Goal: Obtain resource: Download file/media

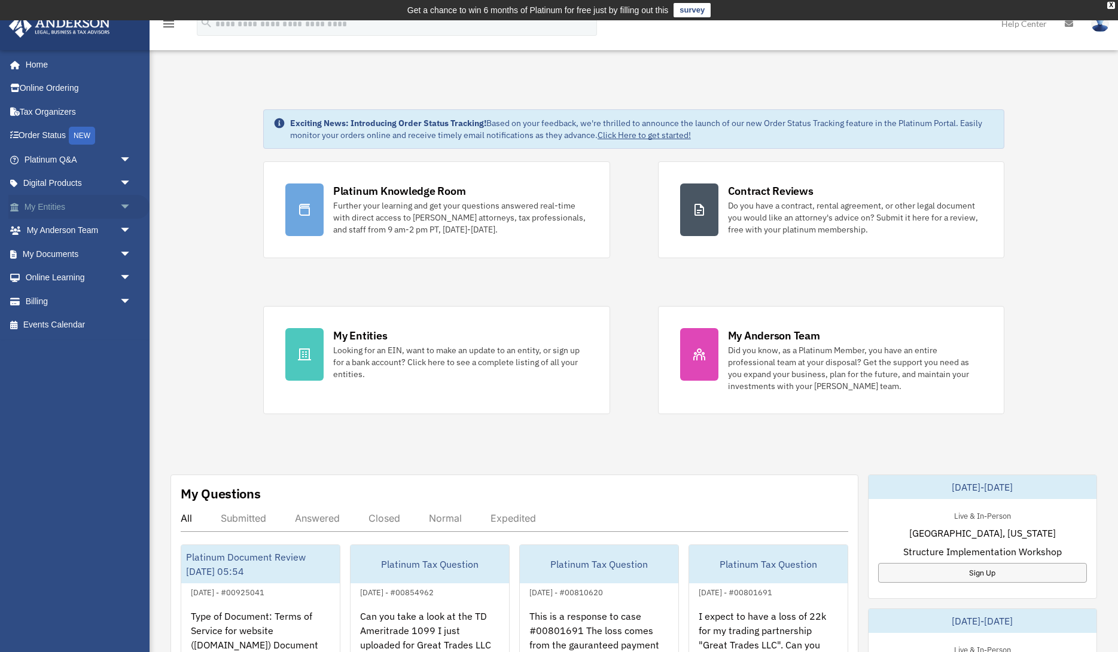
click at [120, 205] on span "arrow_drop_down" at bounding box center [132, 207] width 24 height 25
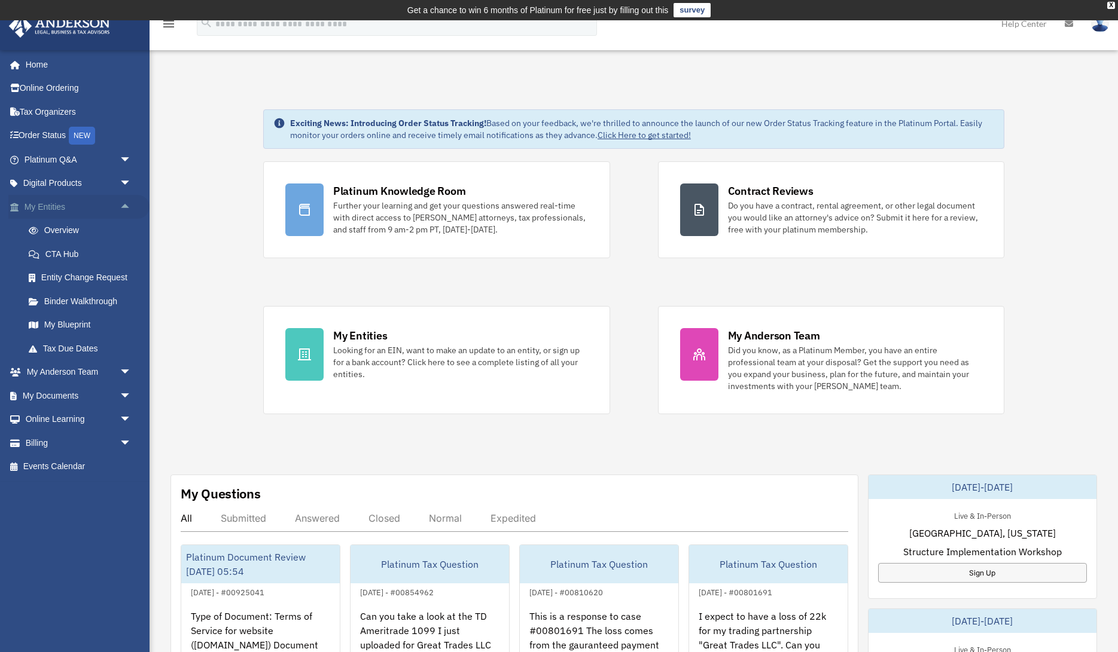
click at [120, 205] on span "arrow_drop_up" at bounding box center [132, 207] width 24 height 25
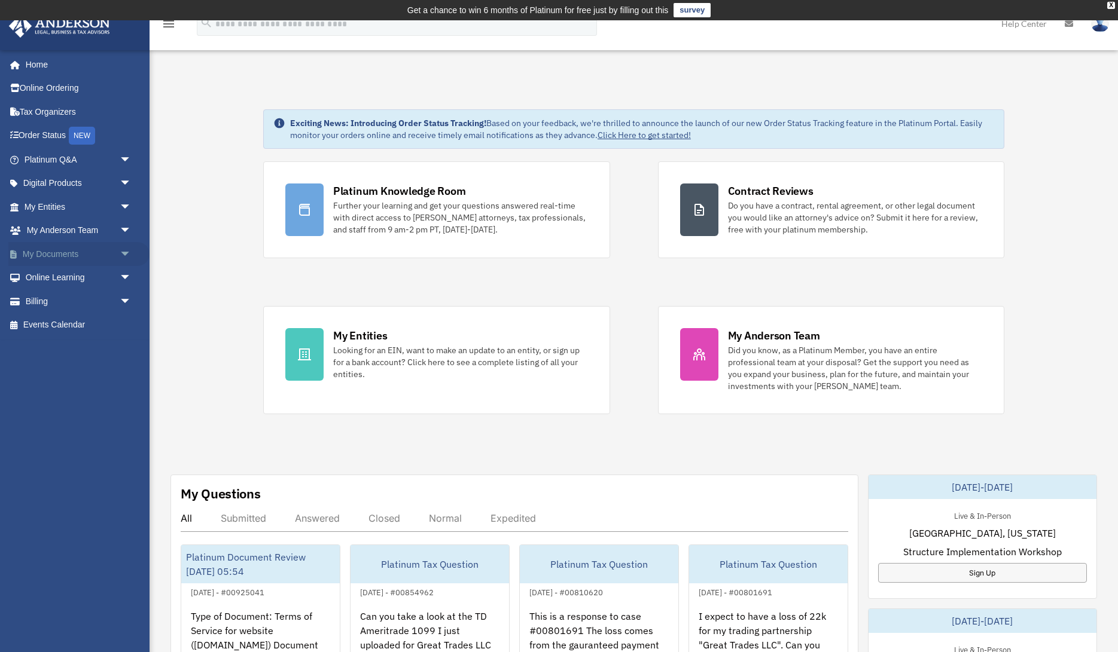
click at [123, 261] on span "arrow_drop_down" at bounding box center [132, 254] width 24 height 25
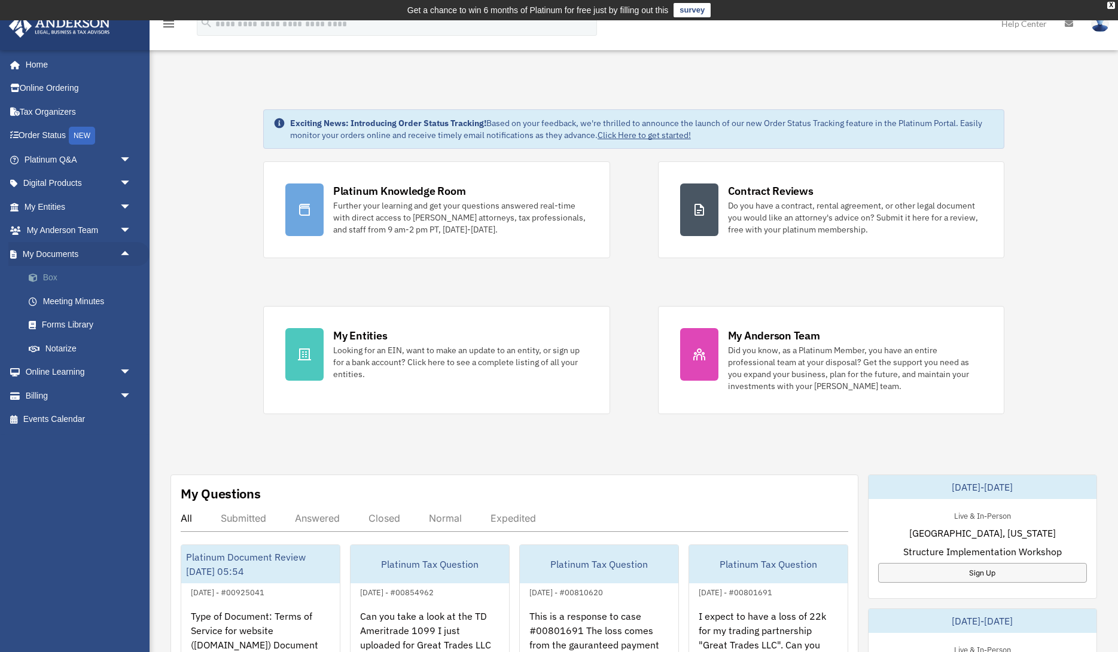
click at [96, 274] on link "Box" at bounding box center [83, 278] width 133 height 24
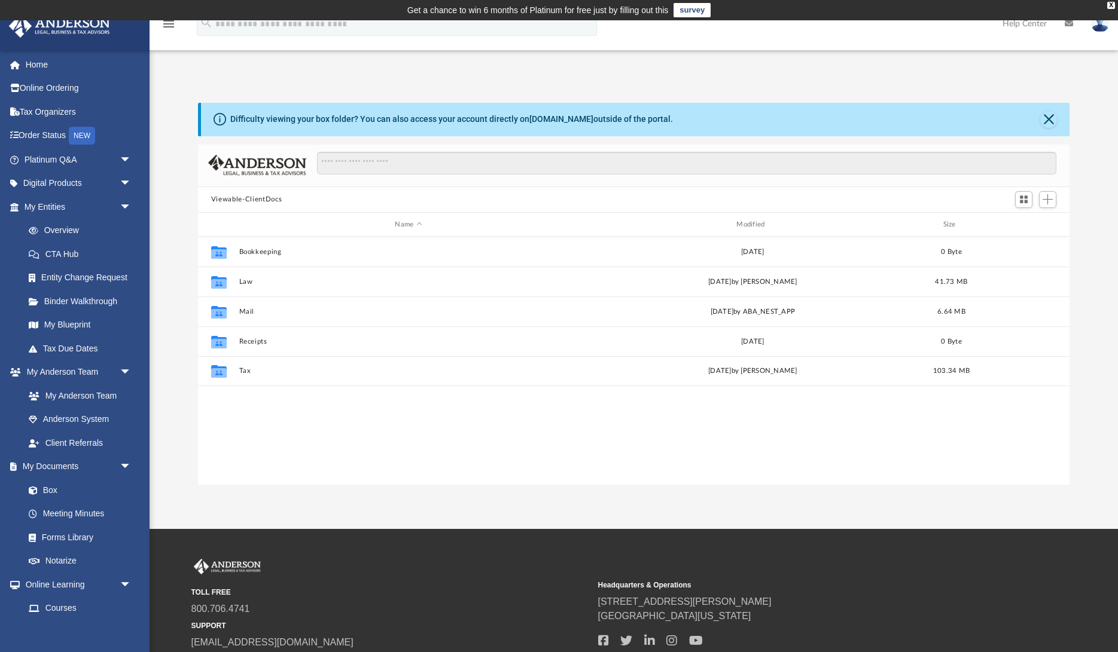
scroll to position [271, 871]
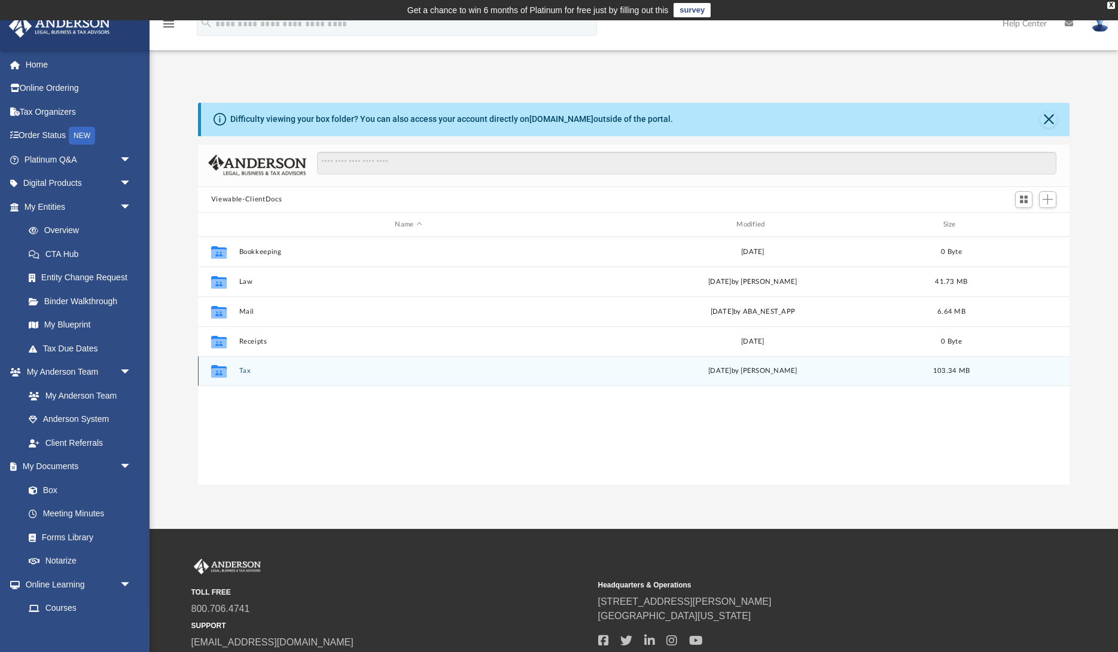
click at [245, 374] on button "Tax" at bounding box center [408, 372] width 339 height 8
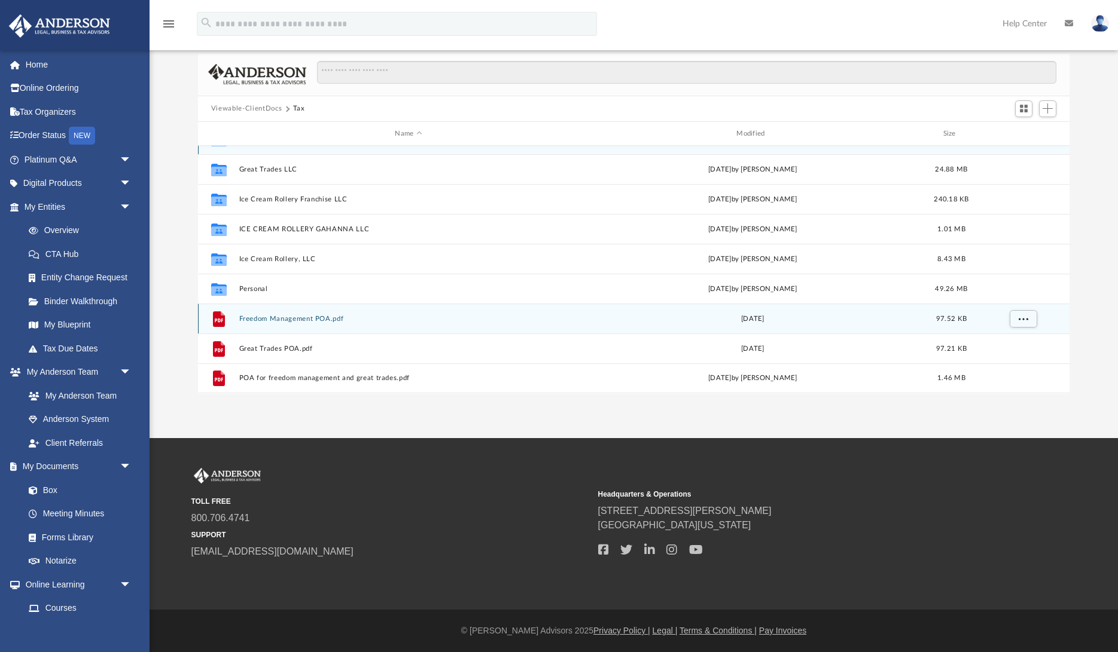
scroll to position [0, 0]
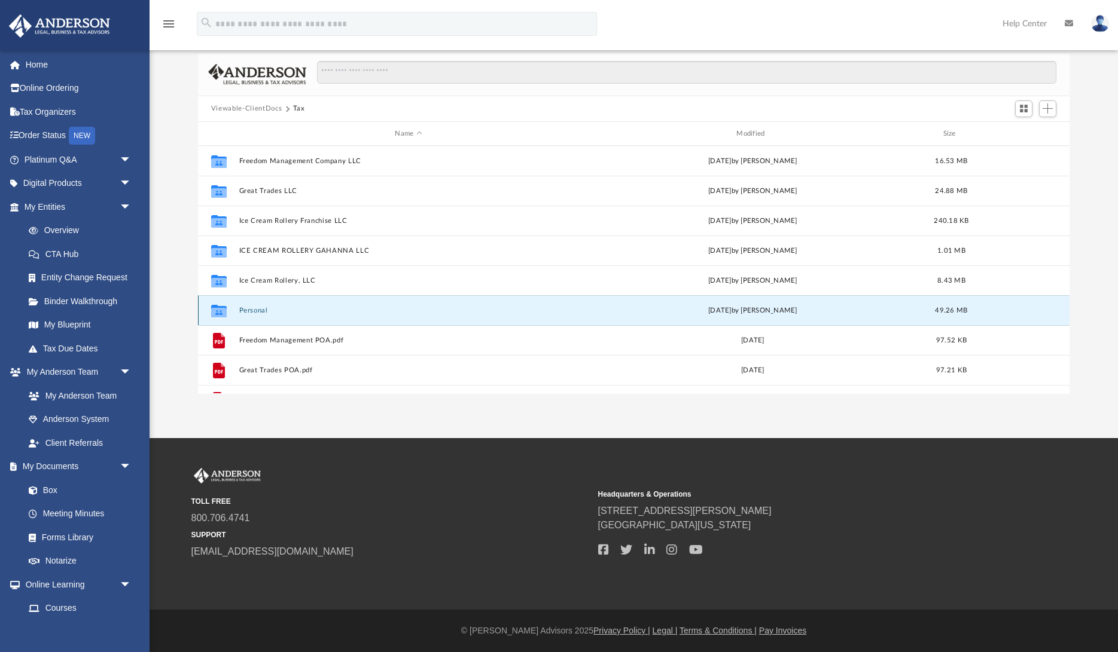
click at [255, 308] on button "Personal" at bounding box center [408, 311] width 339 height 8
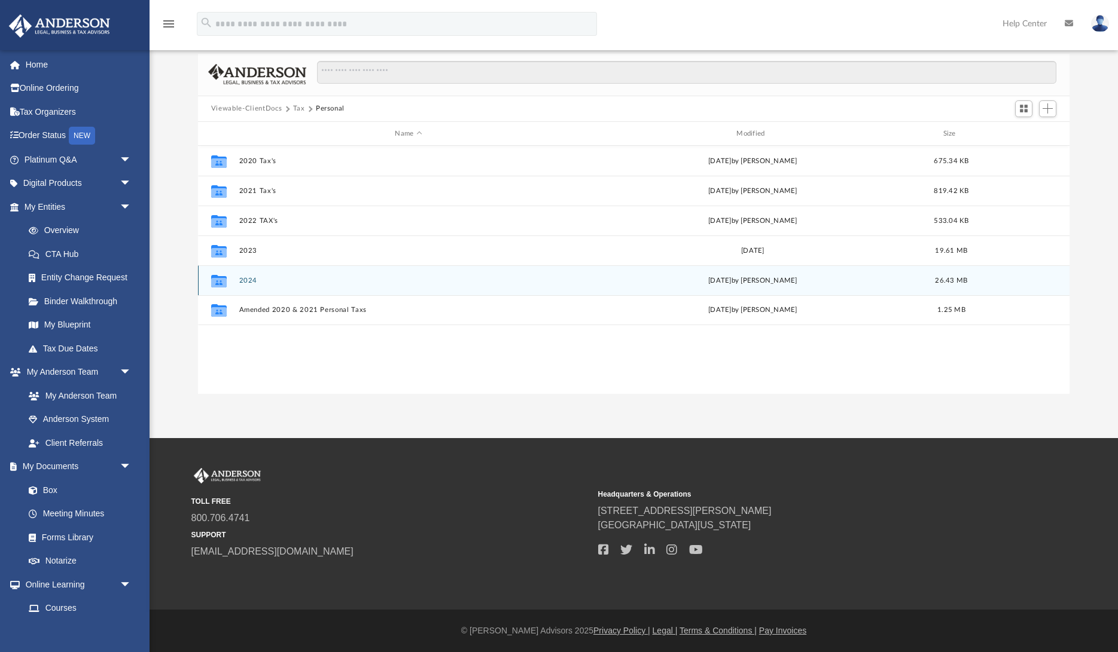
click at [248, 281] on button "2024" at bounding box center [408, 281] width 339 height 8
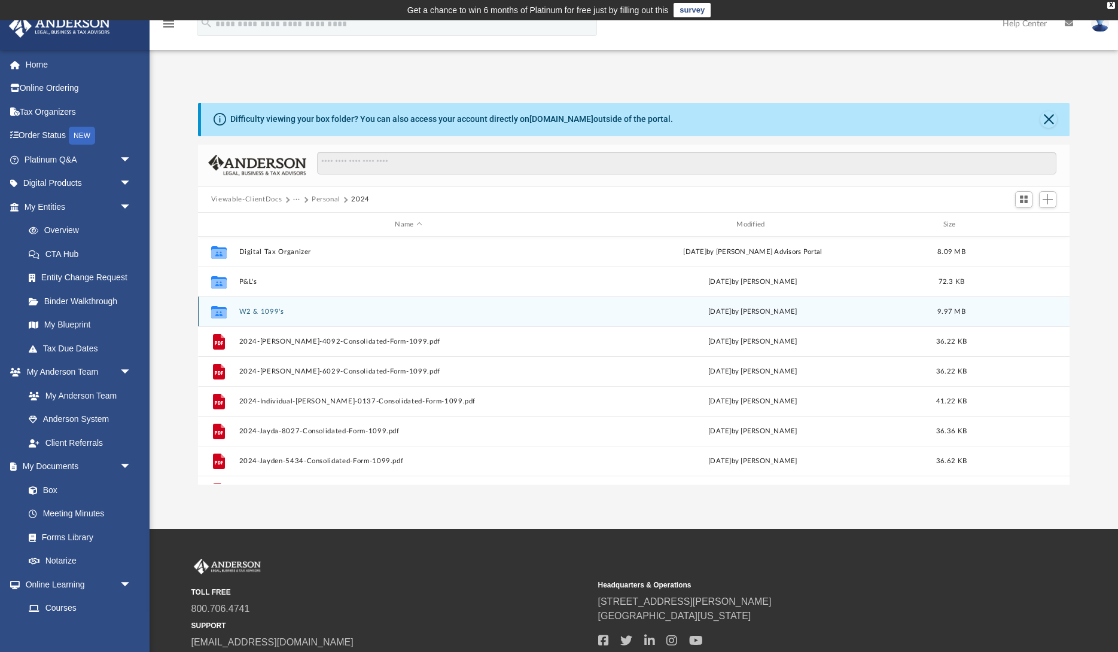
click at [263, 309] on button "W2 & 1099's" at bounding box center [408, 312] width 339 height 8
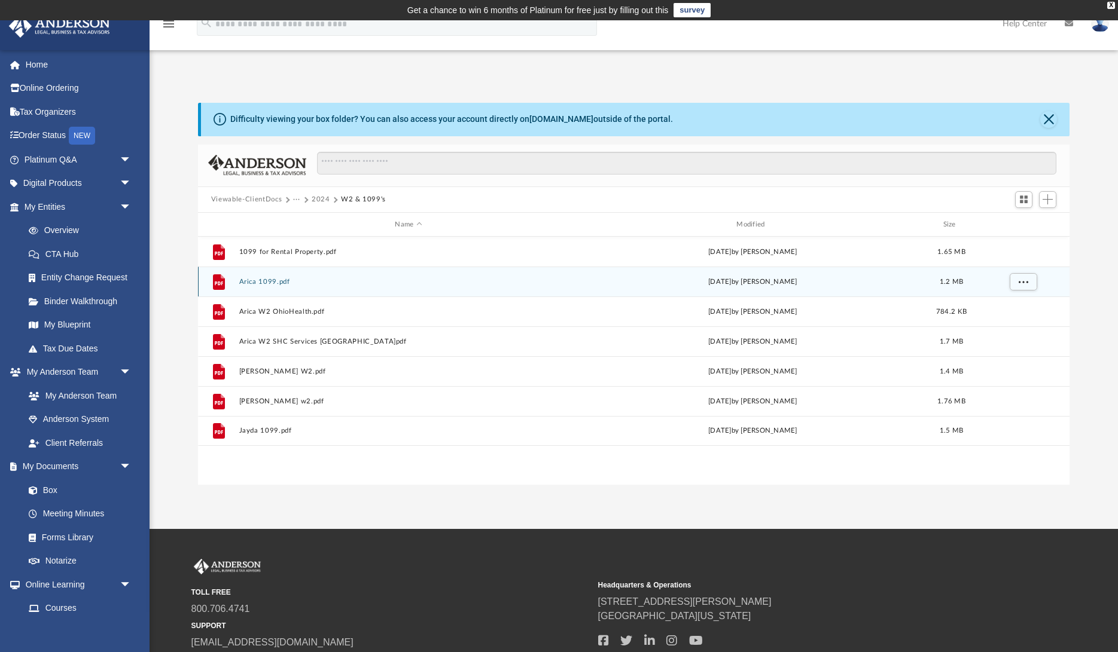
click at [262, 279] on button "Arica 1099.pdf" at bounding box center [408, 282] width 339 height 8
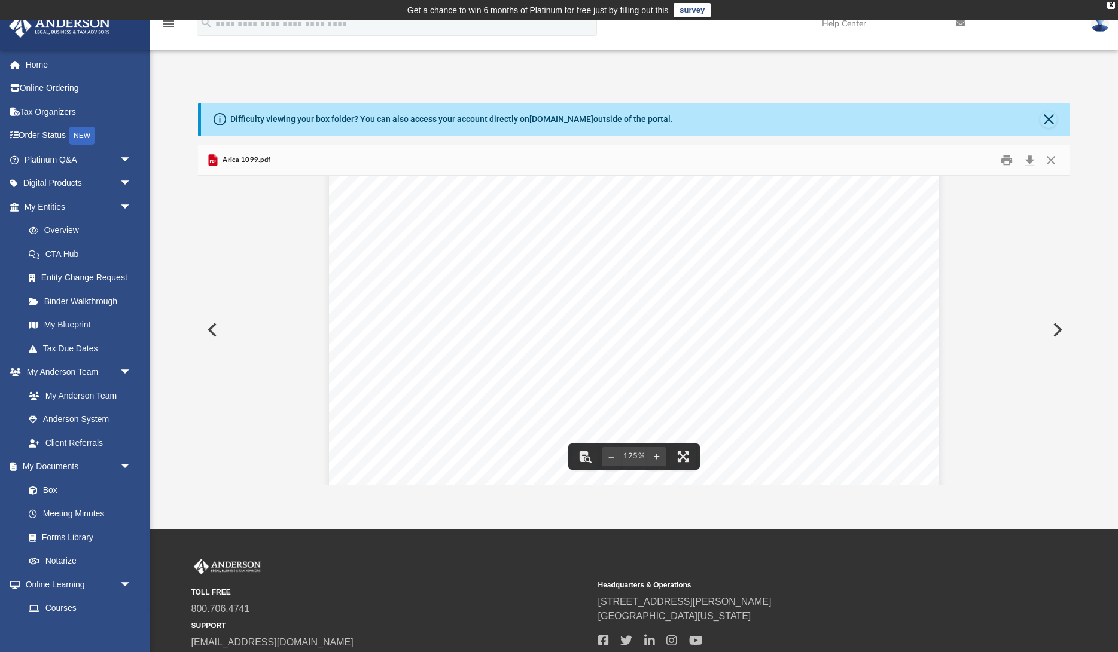
scroll to position [93, 0]
click at [169, 28] on icon "menu" at bounding box center [168, 24] width 14 height 14
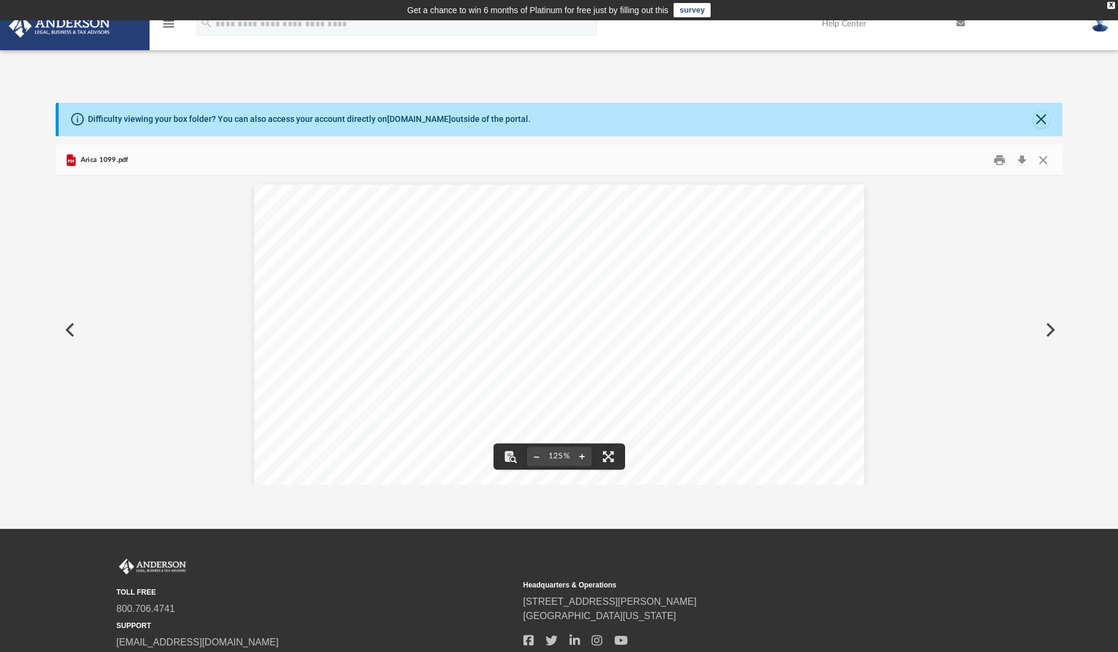
scroll to position [0, 0]
click at [171, 26] on icon "menu" at bounding box center [168, 24] width 14 height 14
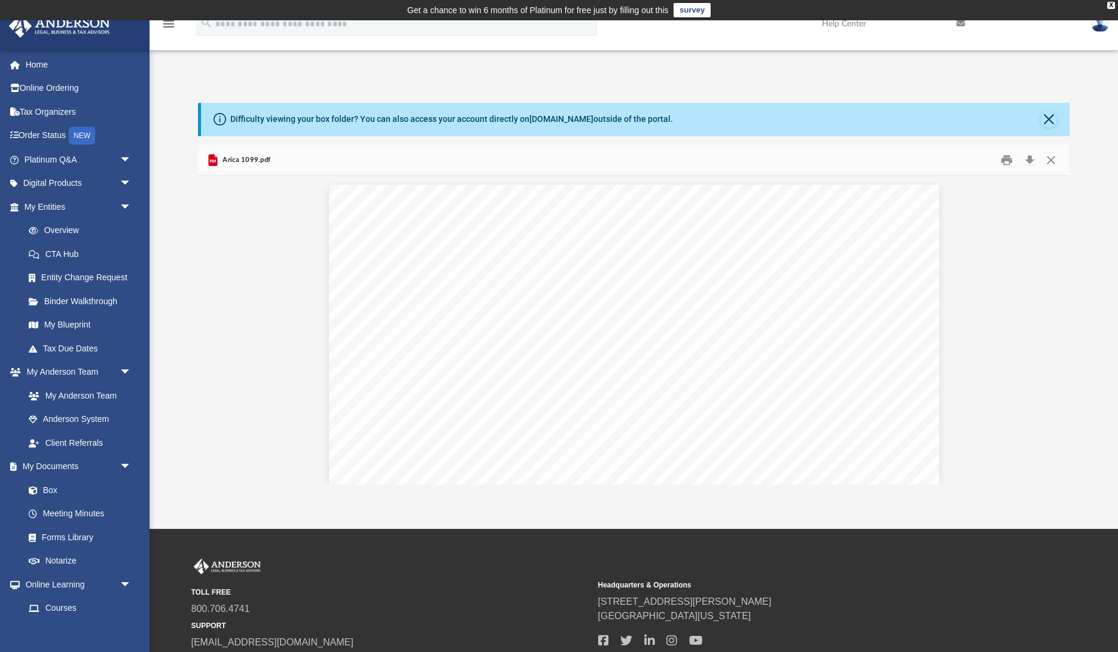
scroll to position [271, 871]
click at [1048, 155] on button "Close" at bounding box center [1051, 160] width 22 height 19
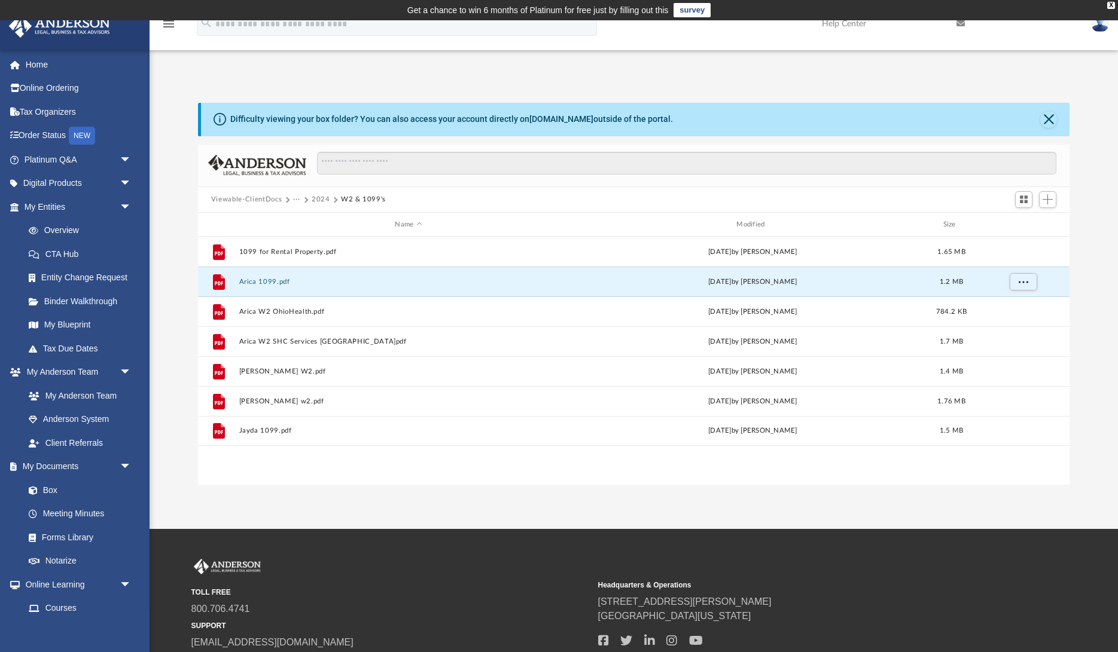
click at [319, 200] on button "2024" at bounding box center [321, 199] width 19 height 11
click at [239, 199] on button "Viewable-ClientDocs" at bounding box center [246, 199] width 71 height 11
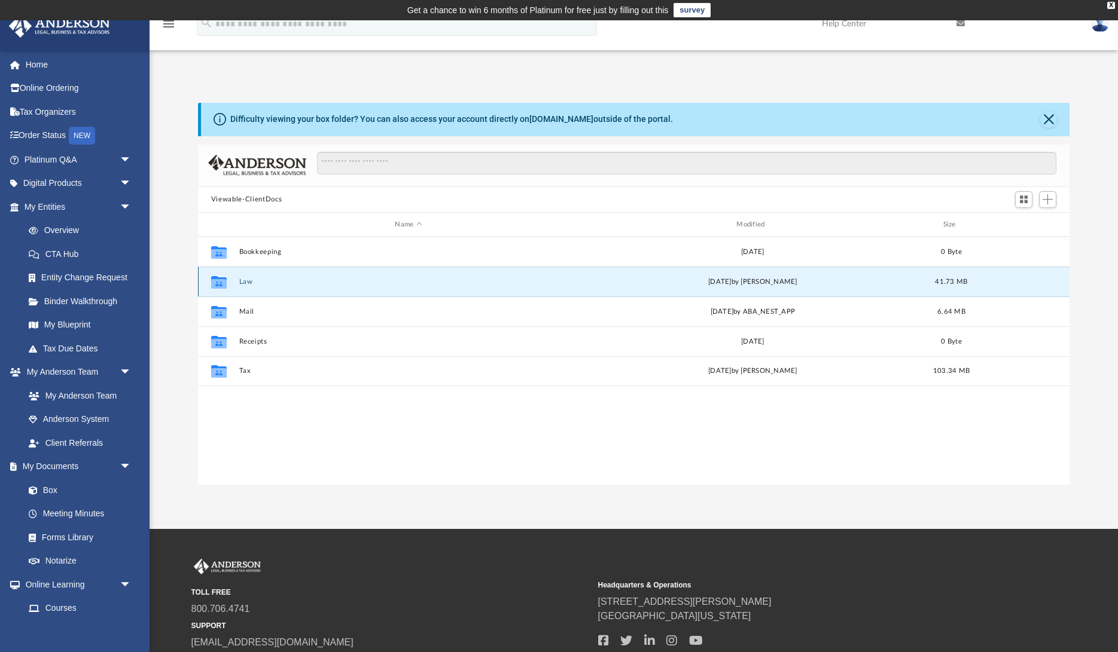
click at [243, 281] on button "Law" at bounding box center [408, 282] width 339 height 8
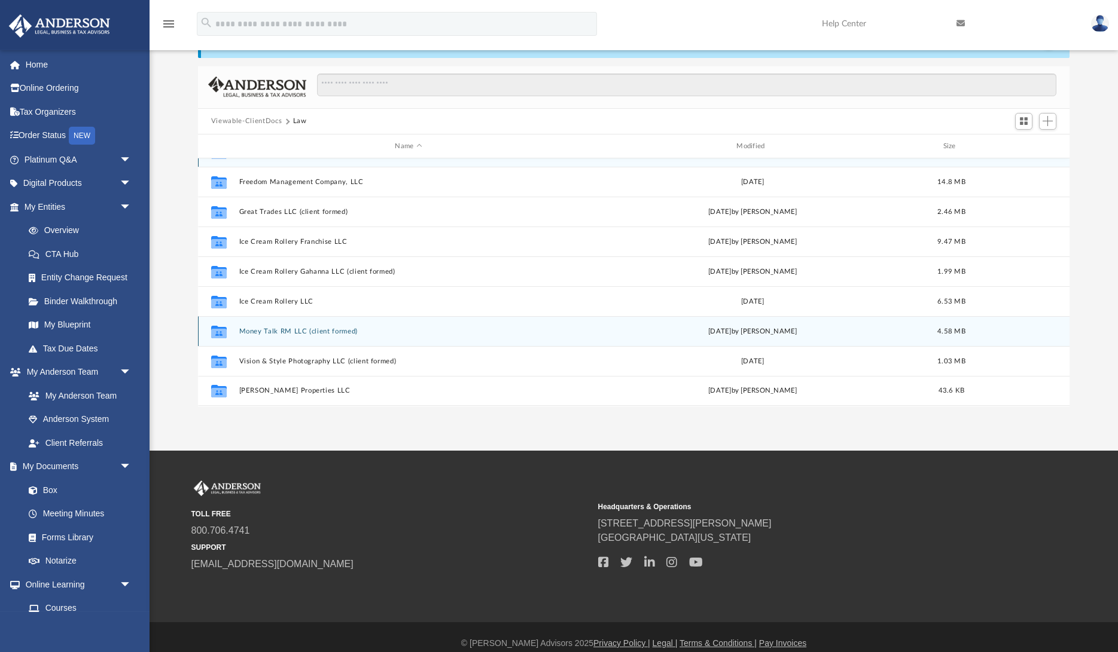
scroll to position [91, 0]
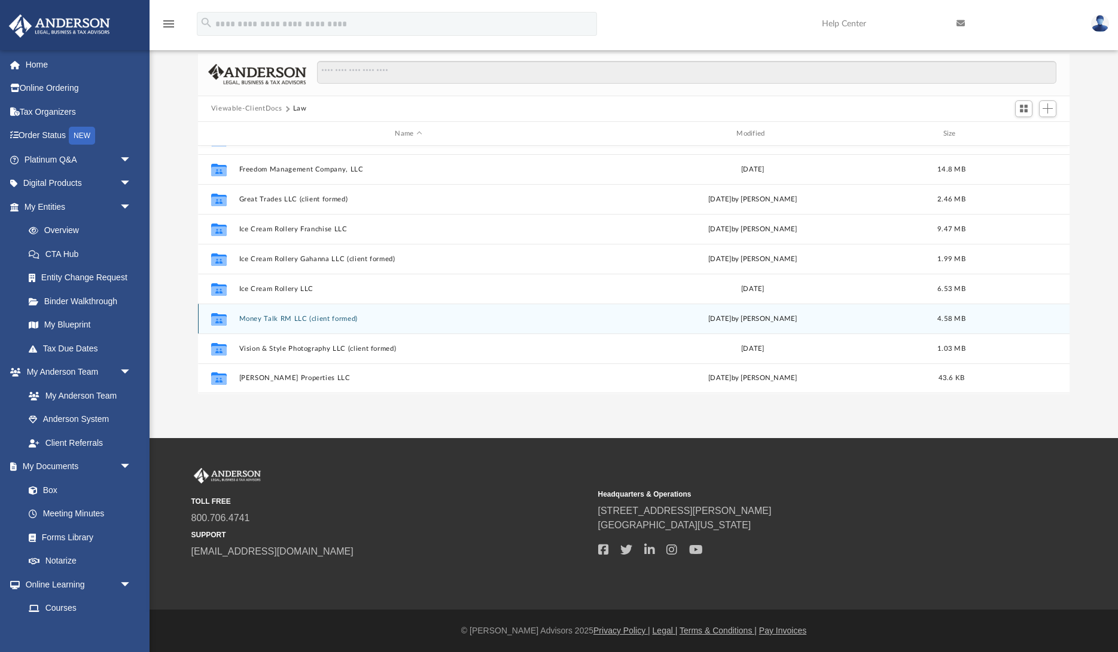
click at [288, 319] on button "Money Talk RM LLC (client formed)" at bounding box center [408, 319] width 339 height 8
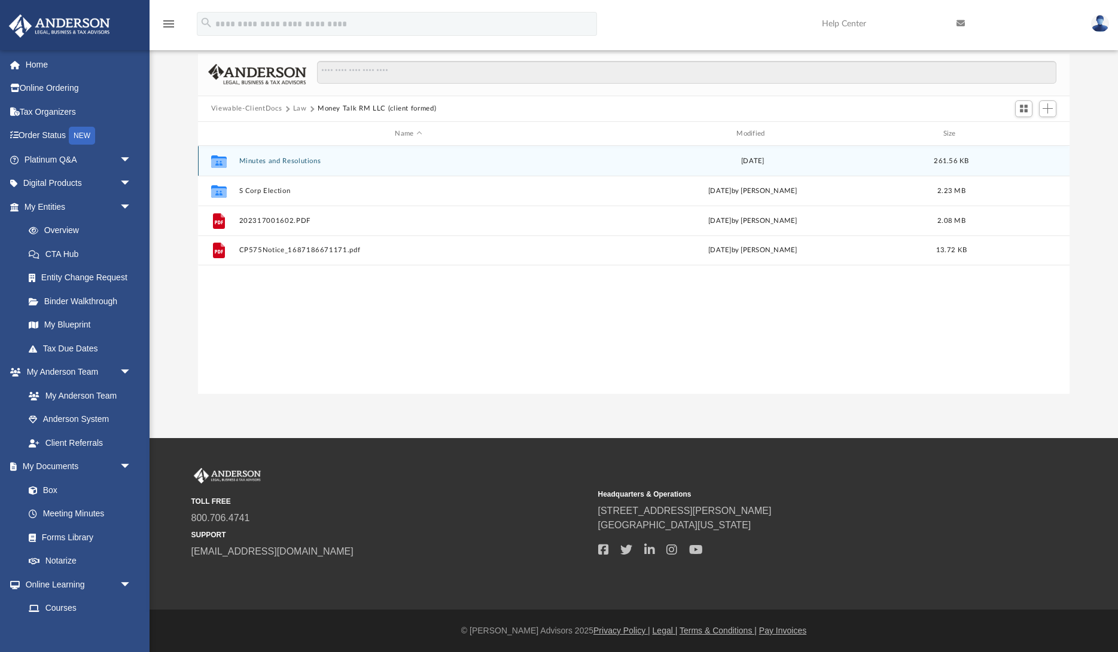
scroll to position [0, 0]
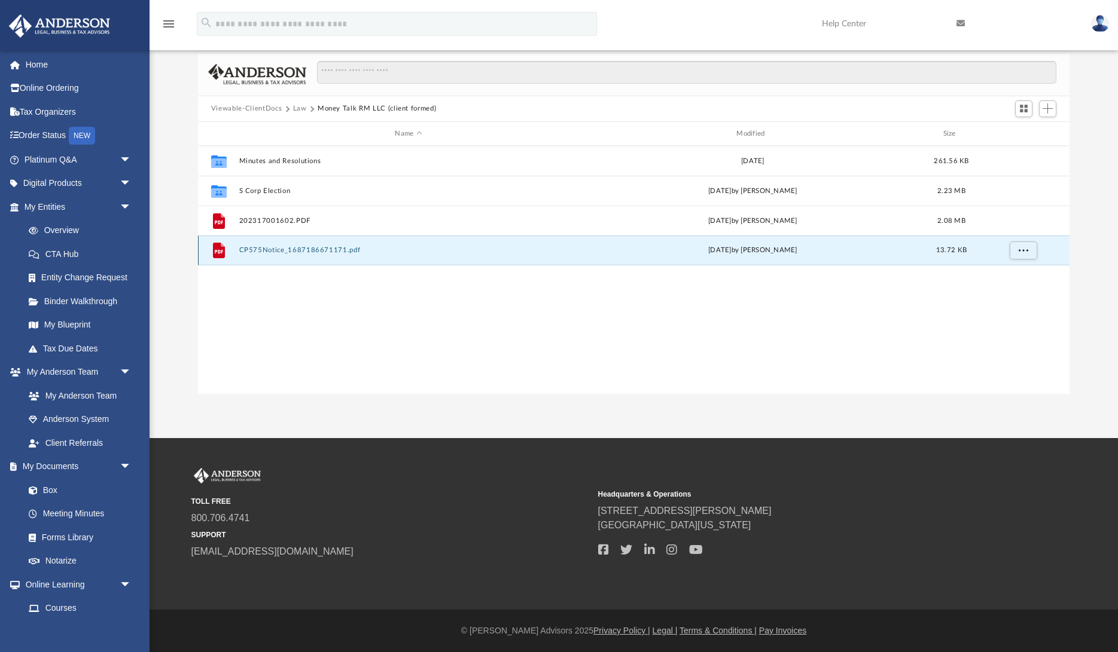
click at [270, 250] on button "CP575Notice_1687186671171.pdf" at bounding box center [408, 251] width 339 height 8
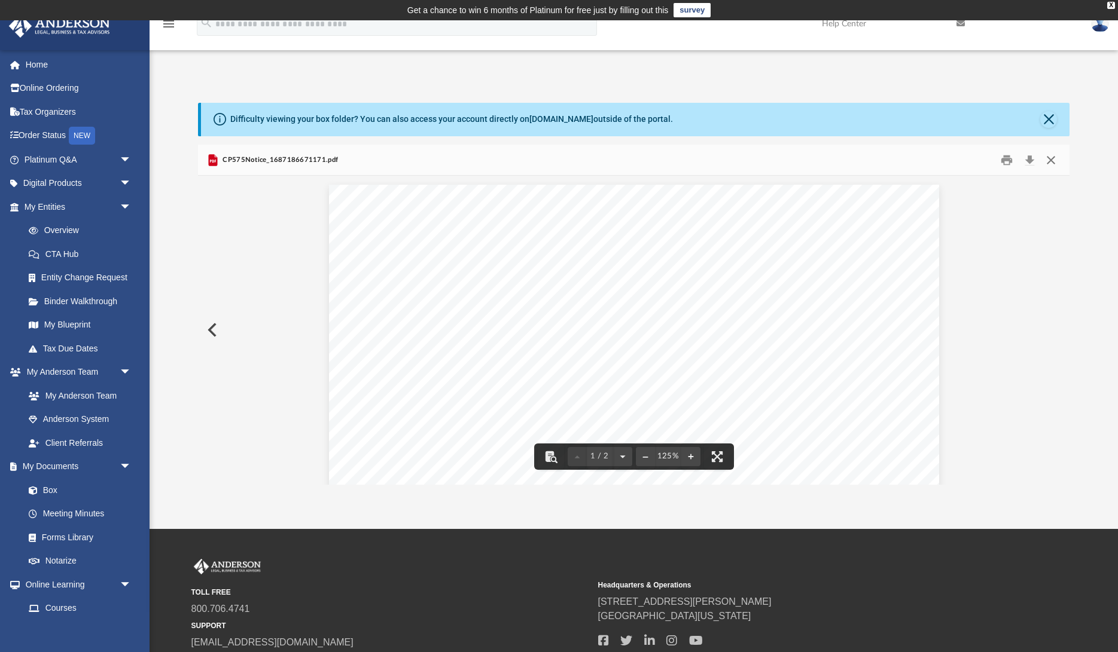
click at [1058, 160] on button "Close" at bounding box center [1051, 160] width 22 height 19
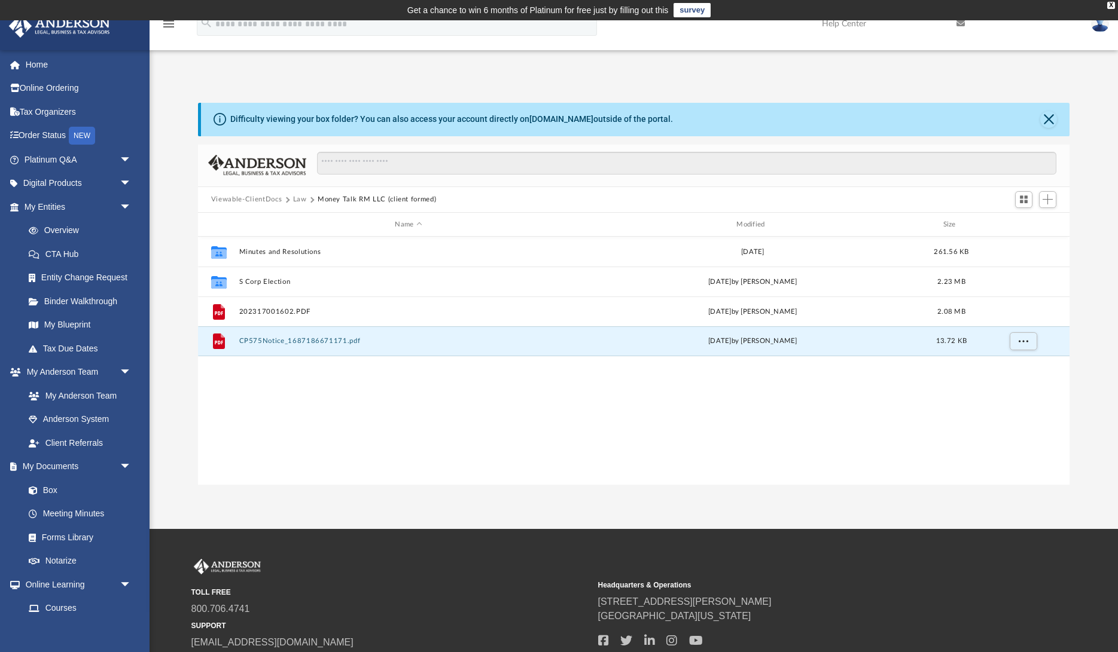
click at [254, 198] on button "Viewable-ClientDocs" at bounding box center [246, 199] width 71 height 11
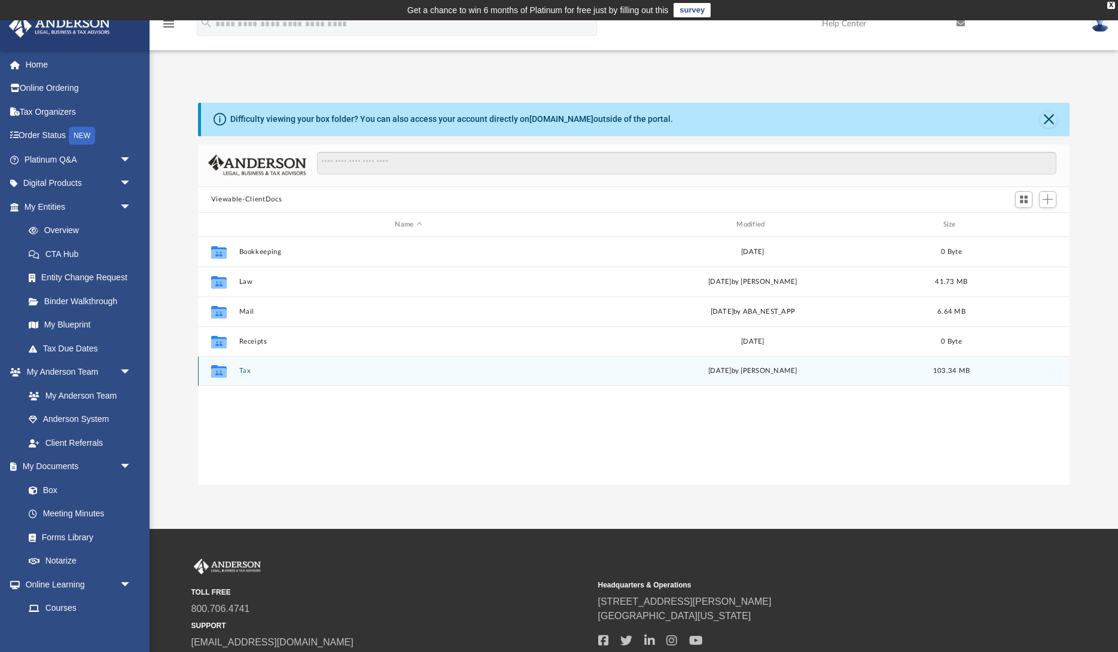
click at [246, 374] on button "Tax" at bounding box center [408, 372] width 339 height 8
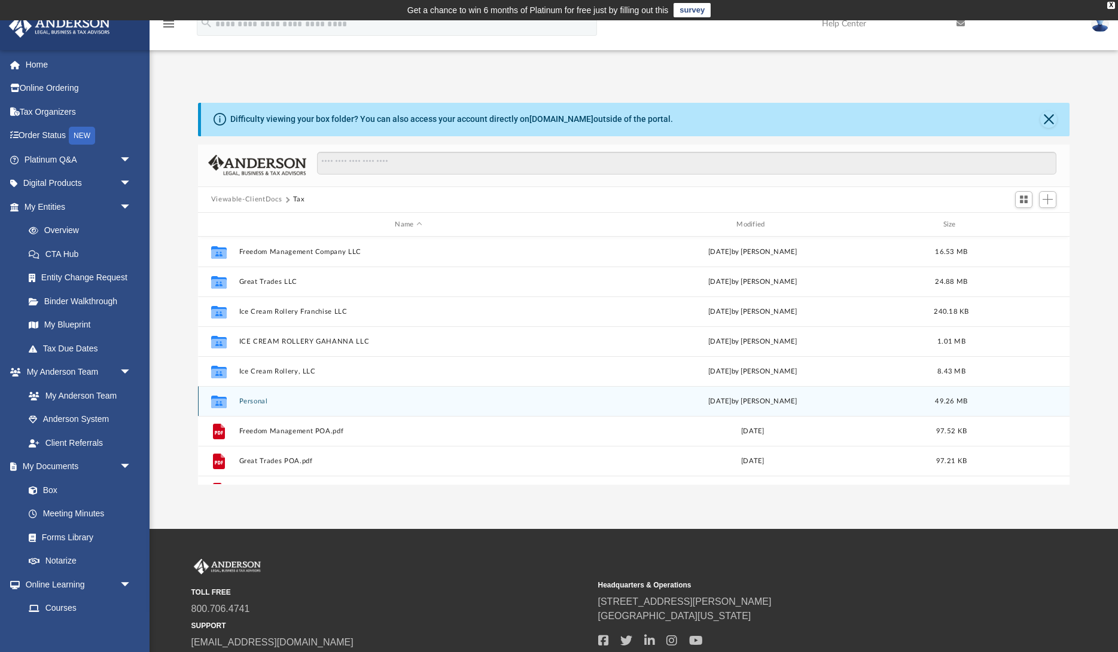
click at [243, 397] on div "Collaborated Folder Personal [DATE] by [PERSON_NAME] 49.26 MB" at bounding box center [633, 401] width 871 height 30
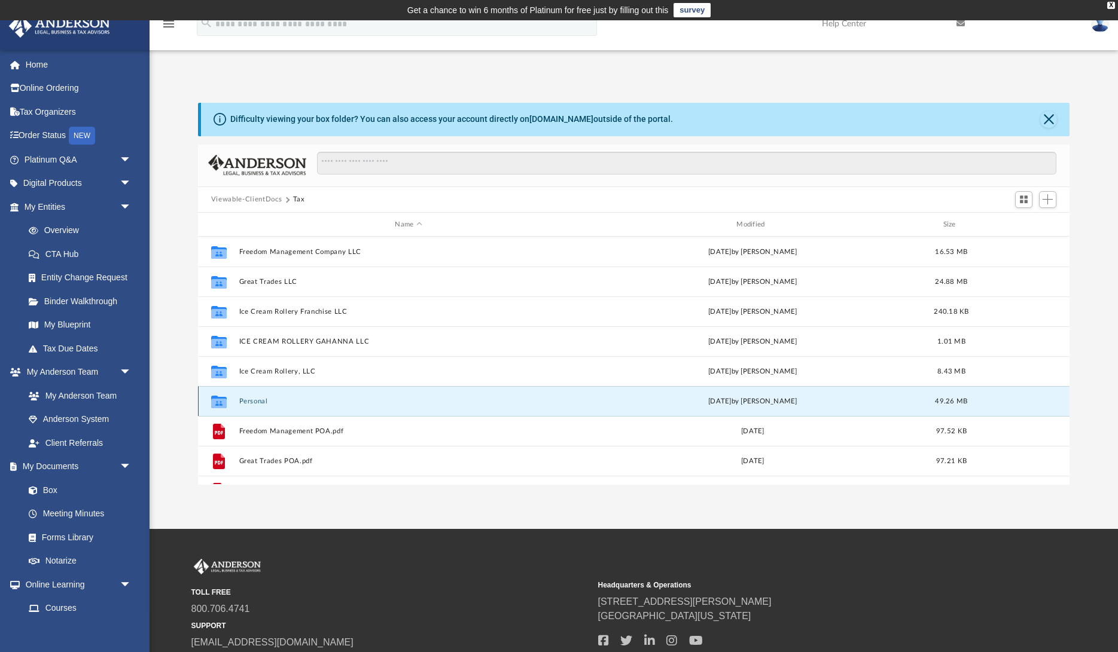
click at [246, 399] on button "Personal" at bounding box center [408, 402] width 339 height 8
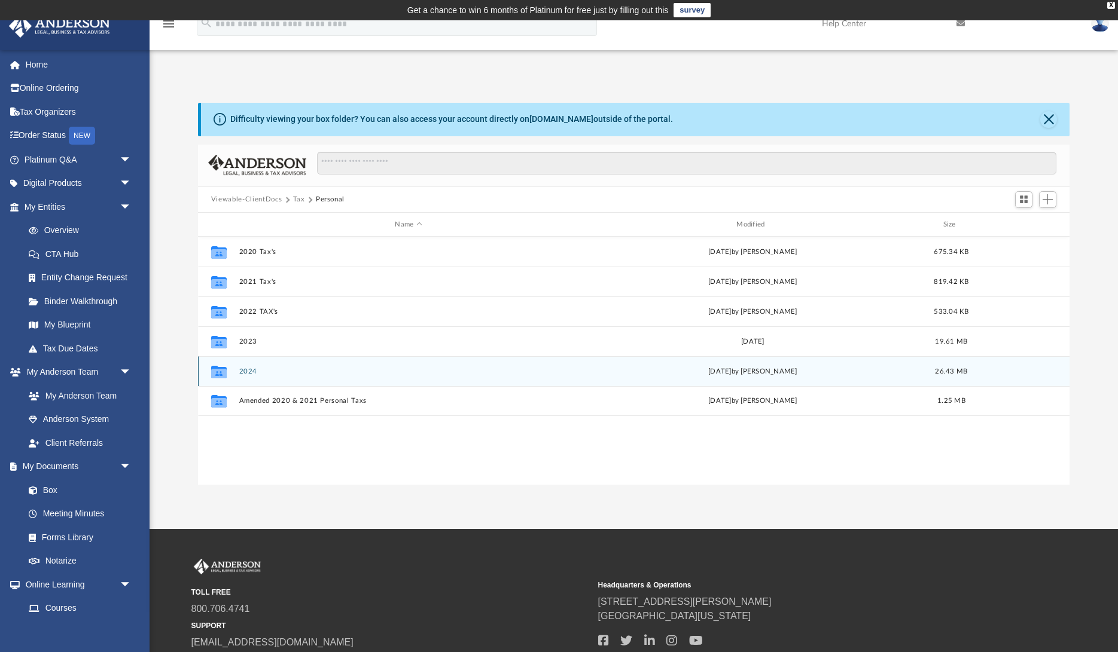
click at [251, 373] on button "2024" at bounding box center [408, 372] width 339 height 8
